Goal: Task Accomplishment & Management: Complete application form

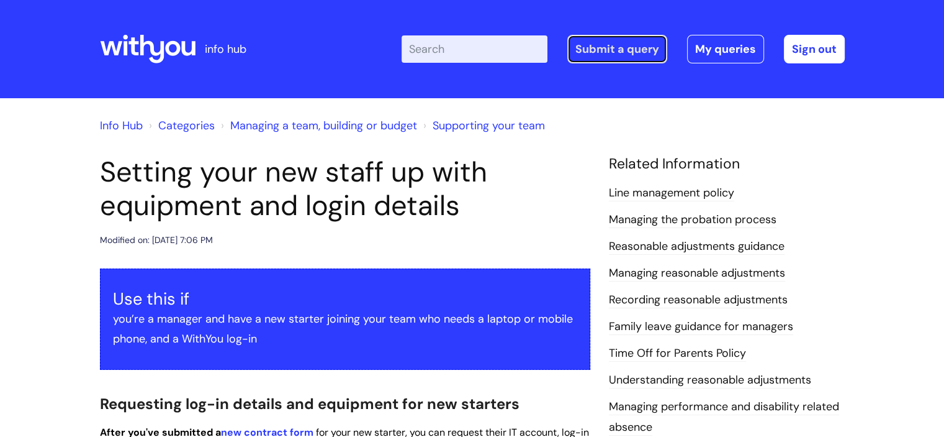
click at [602, 52] on link "Submit a query" at bounding box center [618, 49] width 100 height 29
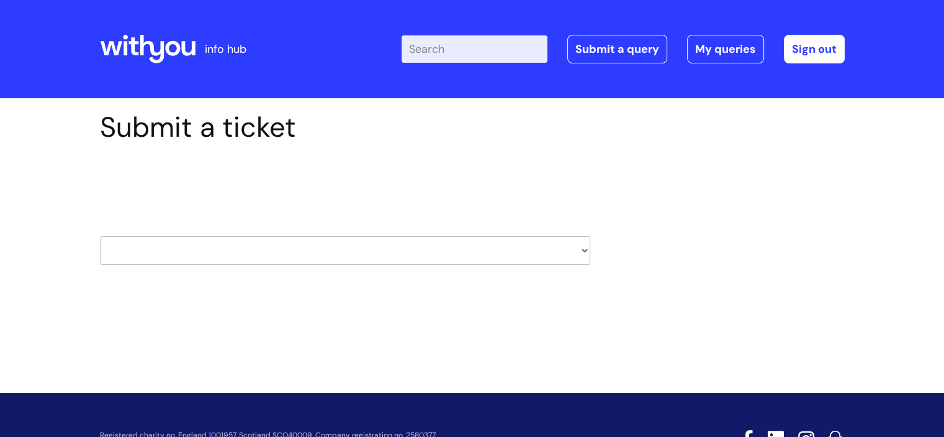
click at [443, 245] on select "HR / People IT and Support Clinical Drug Alerts Finance Accounts Data Support T…" at bounding box center [345, 250] width 491 height 29
select select "it_and_support"
click at [100, 236] on select "HR / People IT and Support Clinical Drug Alerts Finance Accounts Data Support T…" at bounding box center [345, 250] width 491 height 29
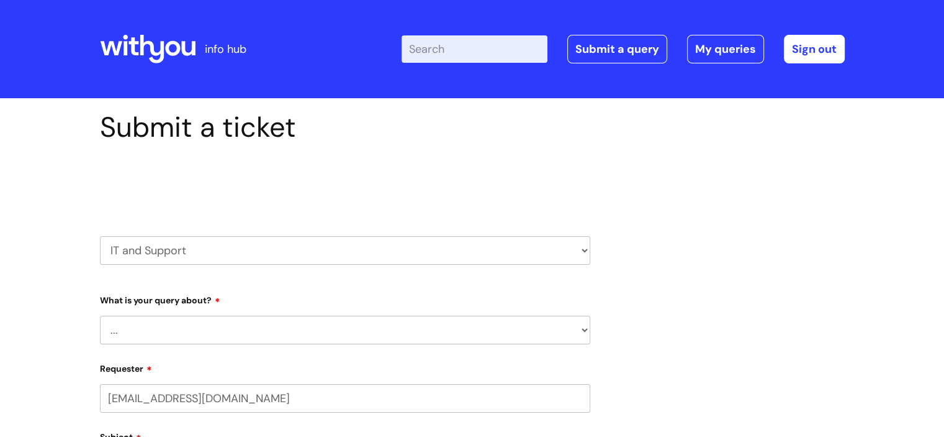
select select "80004418200"
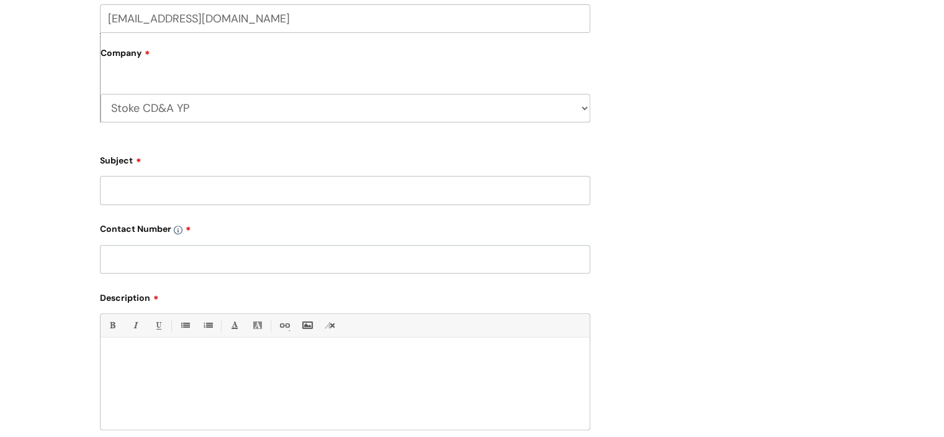
scroll to position [197, 0]
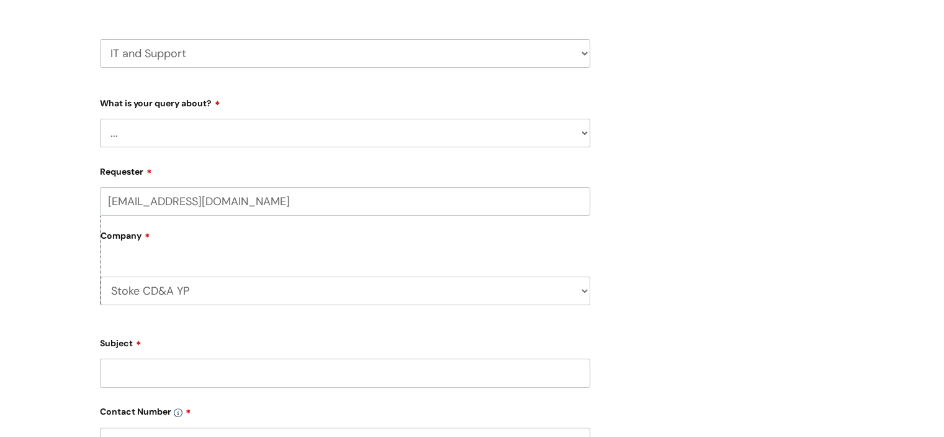
click at [515, 140] on select "... Mobile Phone Reset & MFA Accounts, Starters and Leavers IT Hardware issue I…" at bounding box center [345, 133] width 491 height 29
click at [735, 175] on div "Submit a ticket Select issue type HR / People IT and Support Clinical Drug Aler…" at bounding box center [473, 322] width 764 height 817
click at [552, 206] on input "benedicte.lenga@wearewithyou.org.uk" at bounding box center [345, 201] width 491 height 29
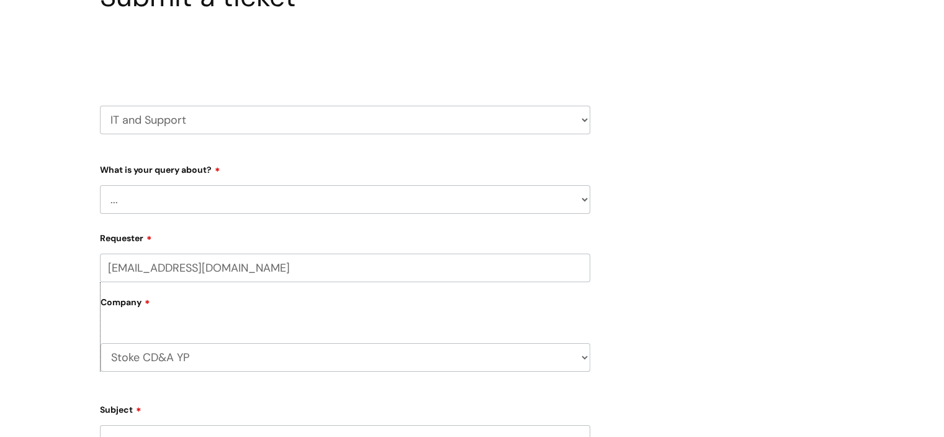
scroll to position [133, 0]
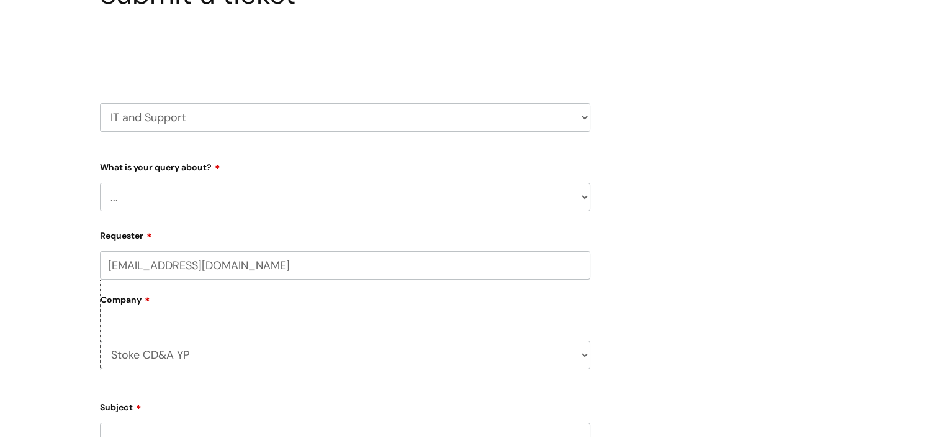
click at [558, 193] on select "... Mobile Phone Reset & MFA Accounts, Starters and Leavers IT Hardware issue I…" at bounding box center [345, 197] width 491 height 29
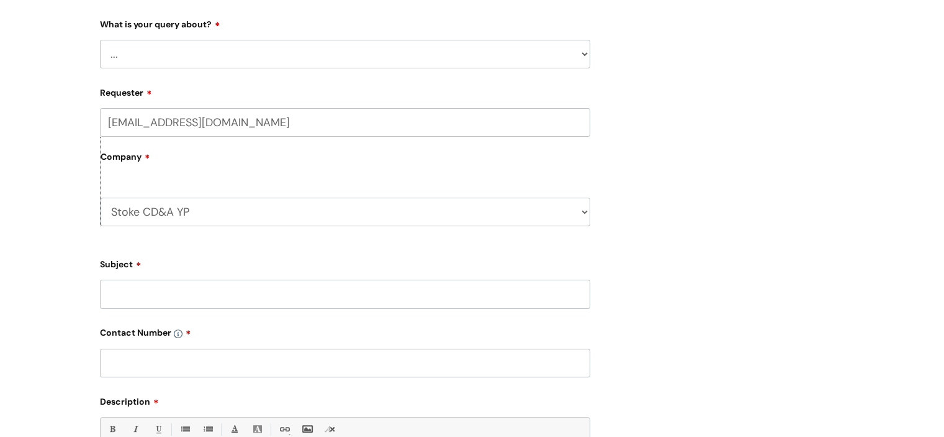
scroll to position [279, 0]
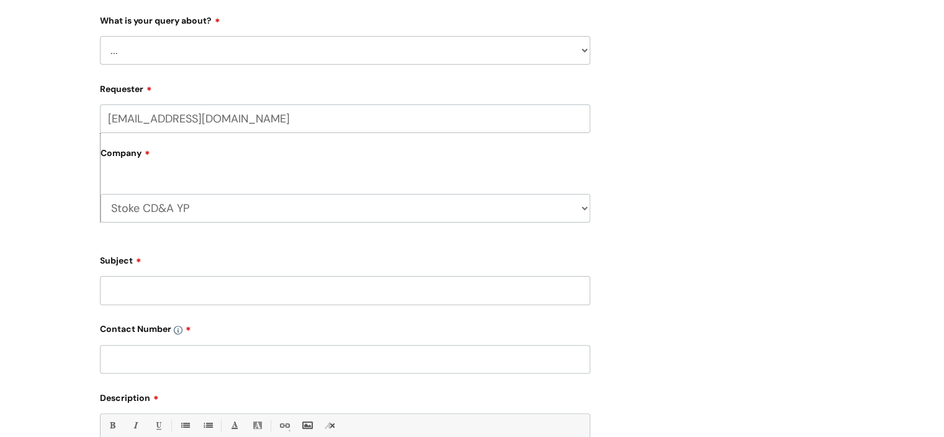
click at [577, 51] on select "... Mobile Phone Reset & MFA Accounts, Starters and Leavers IT Hardware issue I…" at bounding box center [345, 50] width 491 height 29
select select "System/software"
click at [100, 36] on select "... Mobile Phone Reset & MFA Accounts, Starters and Leavers IT Hardware issue I…" at bounding box center [345, 50] width 491 height 29
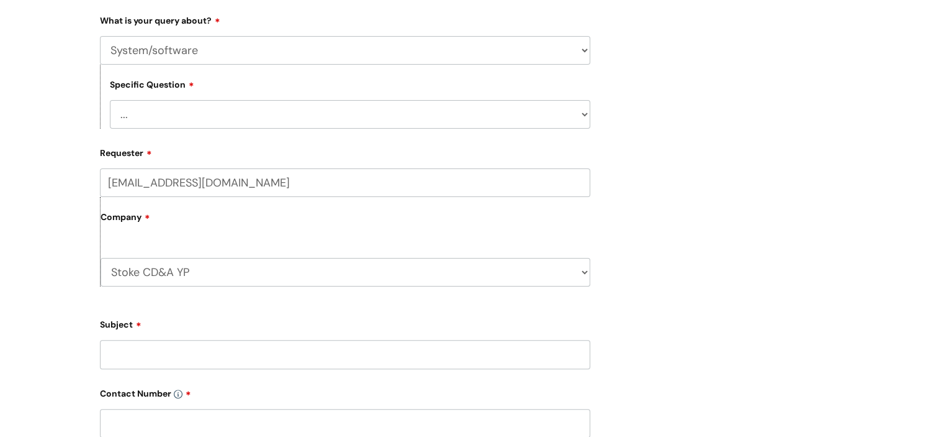
click at [489, 124] on select "... Halo PCMIS Iaptus NHS Email CJSM Email Mitel Another System Google (Workspa…" at bounding box center [350, 114] width 481 height 29
select select "Google (Workspace)"
click at [110, 100] on select "... Halo PCMIS Iaptus NHS Email CJSM Email Mitel Another System Google (Workspa…" at bounding box center [350, 114] width 481 height 29
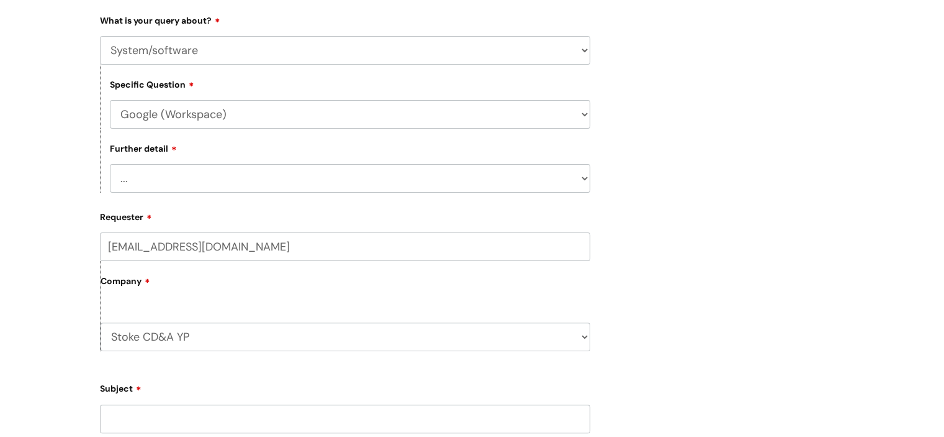
click at [473, 177] on select "... I’d like to add/remove user(s) to a shared email inbox I’d like to add/remo…" at bounding box center [350, 178] width 481 height 29
select select "I need some help with Google Docs, Sheets, Meet, Forms or Gmail"
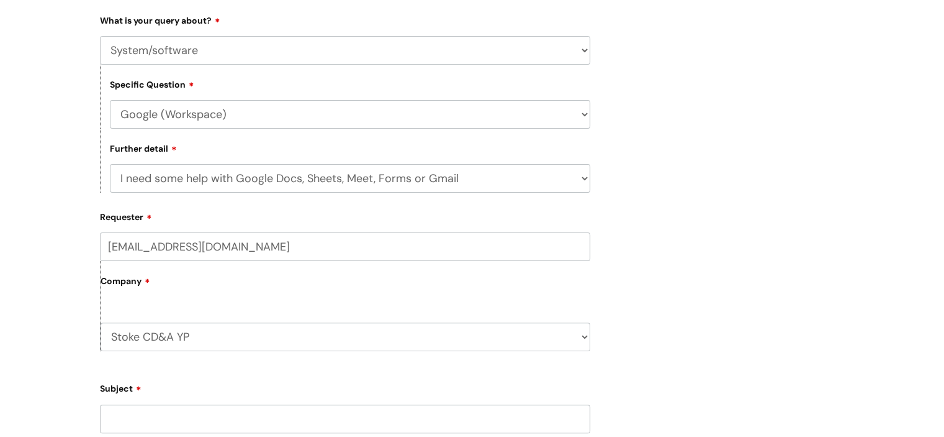
click at [110, 164] on select "... I’d like to add/remove user(s) to a shared email inbox I’d like to add/remo…" at bounding box center [350, 178] width 481 height 29
click at [395, 254] on input "benedicte.lenga@wearewithyou.org.uk" at bounding box center [345, 246] width 491 height 29
type input "b"
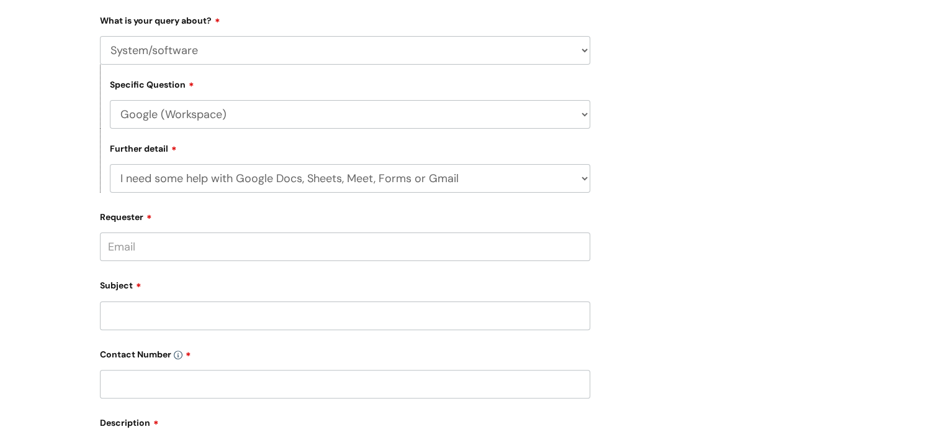
paste input "hollie.matthews@wearewithyou.org.uk"
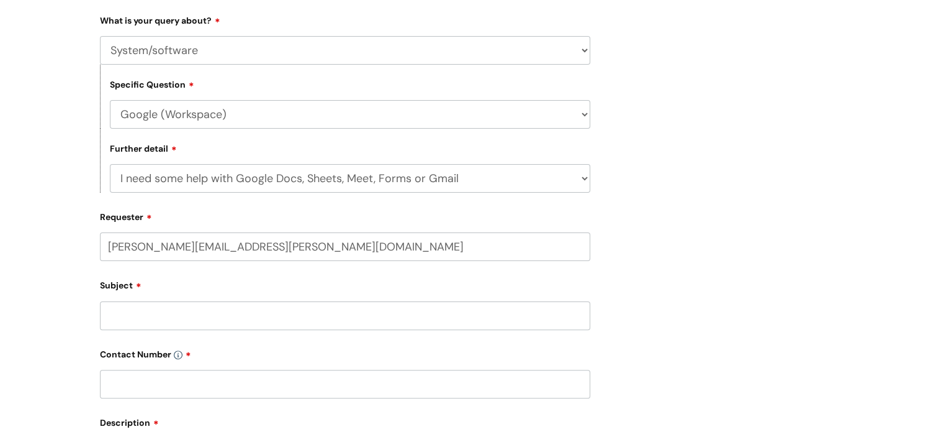
type input "hollie.matthews@wearewithyou.org.uk"
click at [205, 317] on input "Subject" at bounding box center [345, 315] width 491 height 29
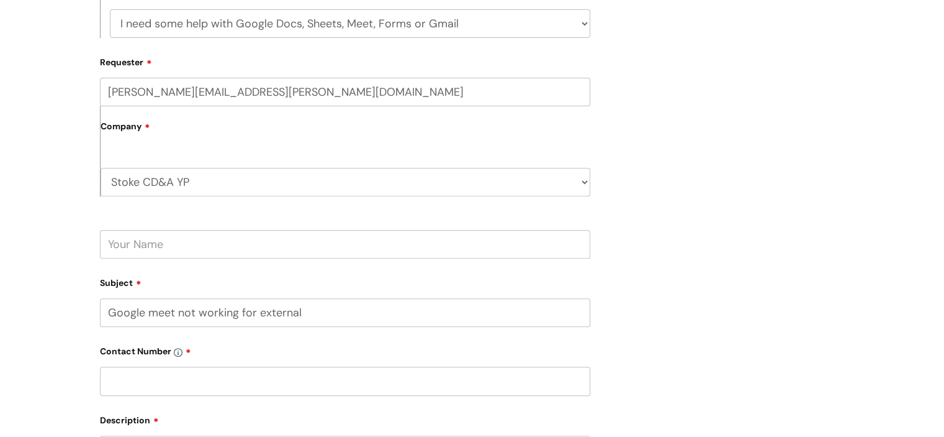
scroll to position [440, 0]
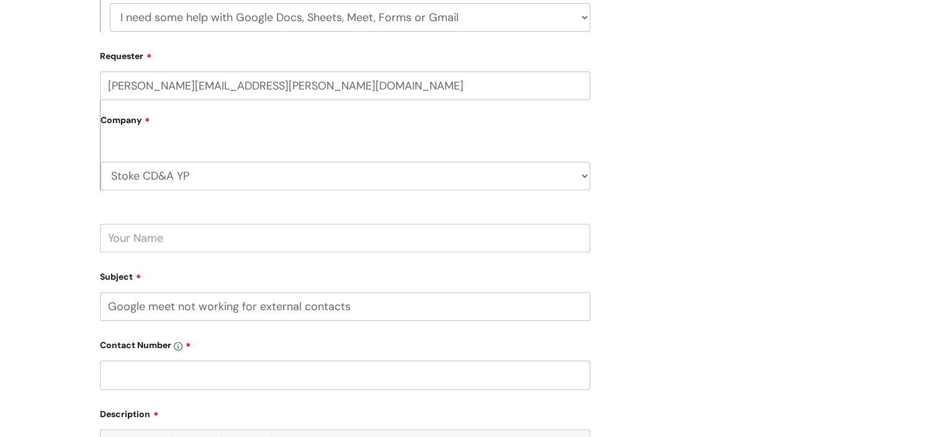
type input "Google meet not working for external contacts"
click at [513, 361] on input "text" at bounding box center [345, 374] width 491 height 29
click at [190, 373] on input "text" at bounding box center [345, 374] width 491 height 29
click at [194, 379] on input "text" at bounding box center [345, 374] width 491 height 29
paste input "01782 283113"
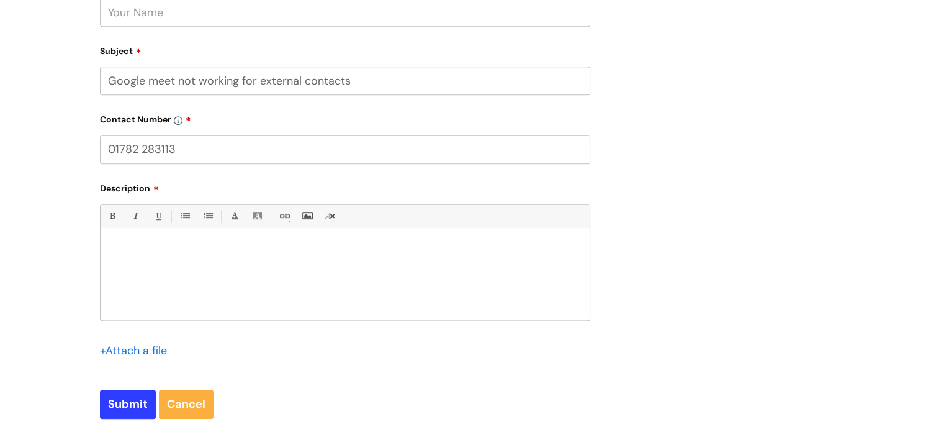
scroll to position [795, 0]
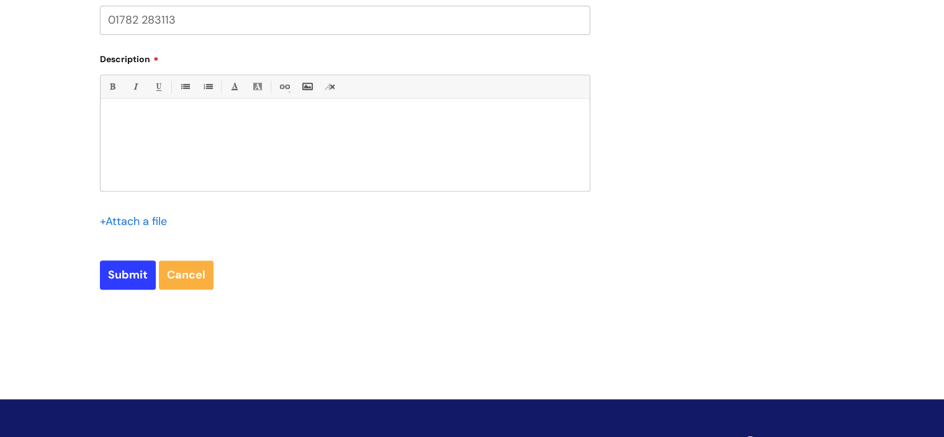
type input "01782 283113"
click at [438, 118] on p at bounding box center [345, 119] width 471 height 11
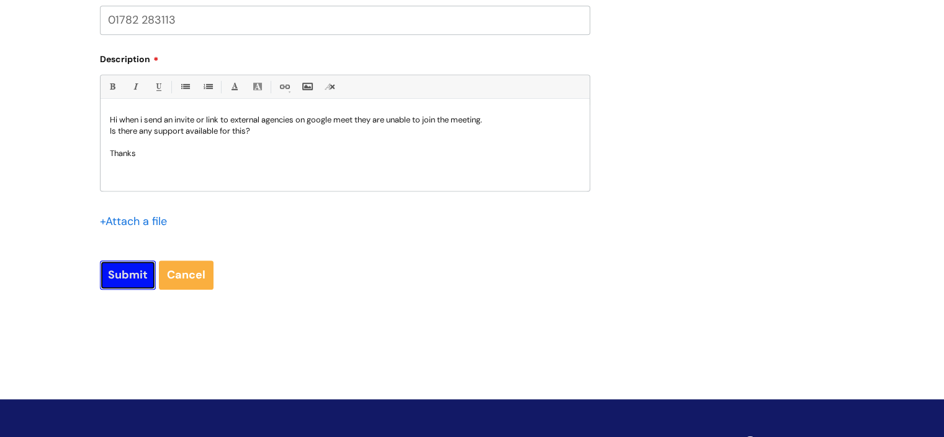
click at [107, 275] on input "Submit" at bounding box center [128, 274] width 56 height 29
type input "Please Wait..."
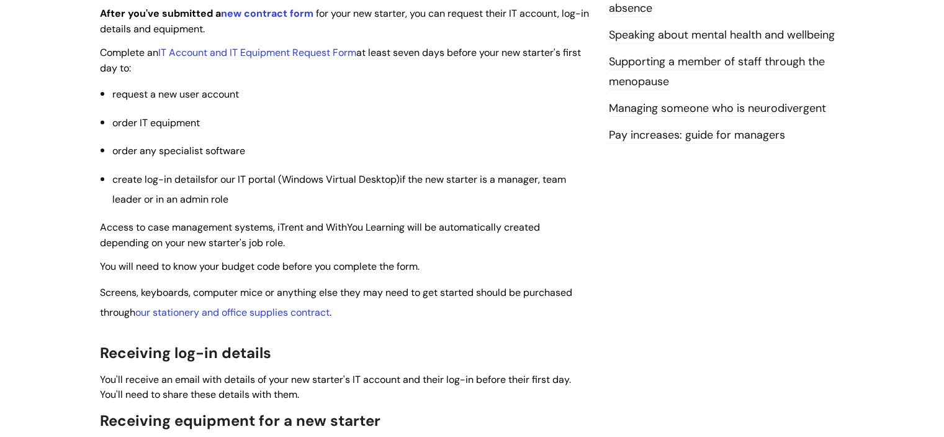
scroll to position [422, 0]
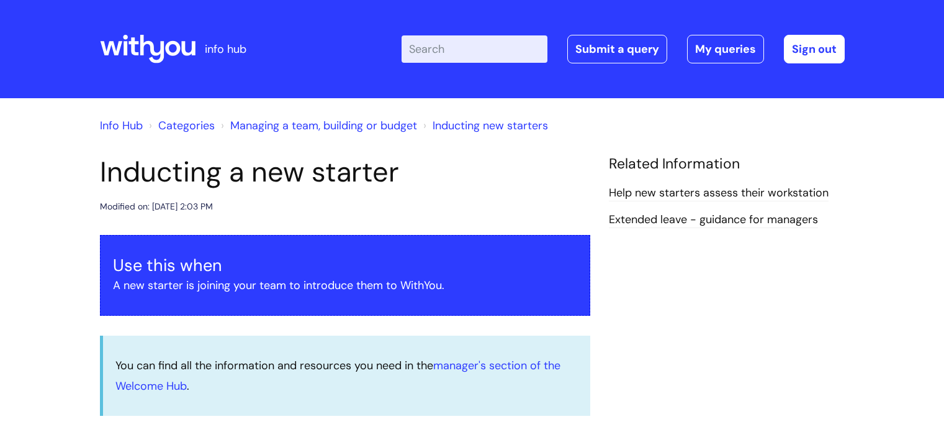
scroll to position [122, 0]
